Goal: Task Accomplishment & Management: Manage account settings

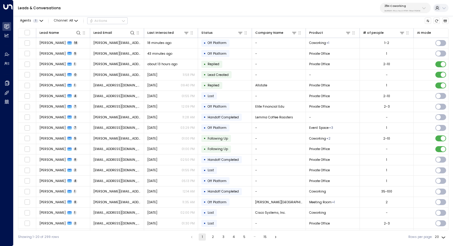
click at [394, 1] on div "Leads & Conversations 25N Coworking 3b9800f4-81ca-4ec0-8758-72fbe4763f36" at bounding box center [232, 8] width 439 height 16
click at [396, 5] on p "25N Coworking" at bounding box center [402, 6] width 36 height 4
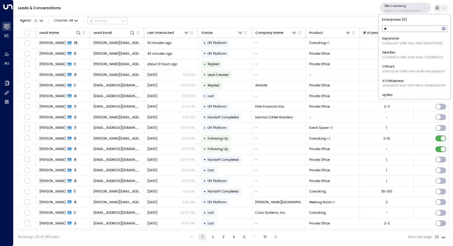
type input "**"
click at [398, 42] on span "ID: 55becf27-4c58-461a-955f-8d25af7395f3" at bounding box center [412, 44] width 60 height 4
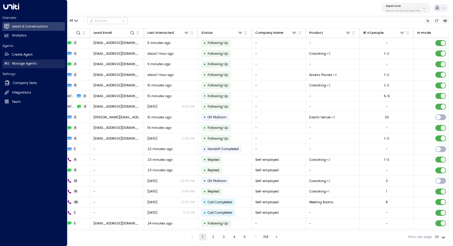
click at [21, 64] on h2 "Manage Agents" at bounding box center [24, 63] width 25 height 5
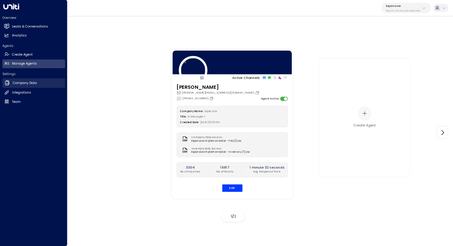
click at [34, 84] on h2 "Company Data" at bounding box center [25, 83] width 24 height 5
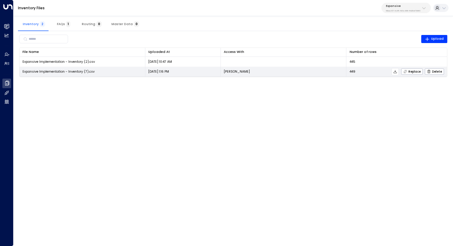
click at [395, 72] on icon at bounding box center [395, 72] width 4 height 4
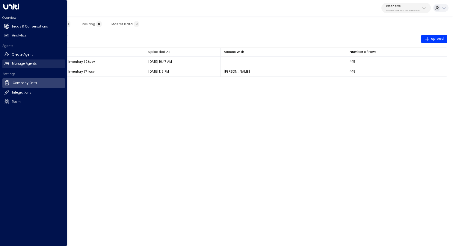
click at [32, 62] on h2 "Manage Agents" at bounding box center [24, 63] width 25 height 5
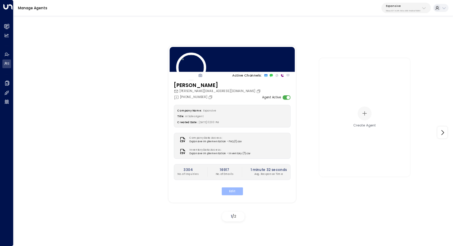
click at [235, 189] on button "Edit" at bounding box center [231, 192] width 21 height 8
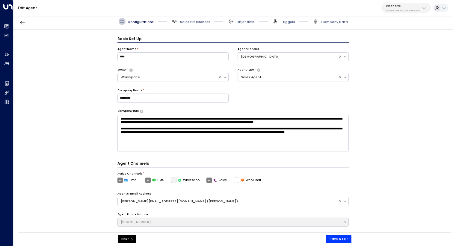
scroll to position [7, 0]
